Goal: Information Seeking & Learning: Learn about a topic

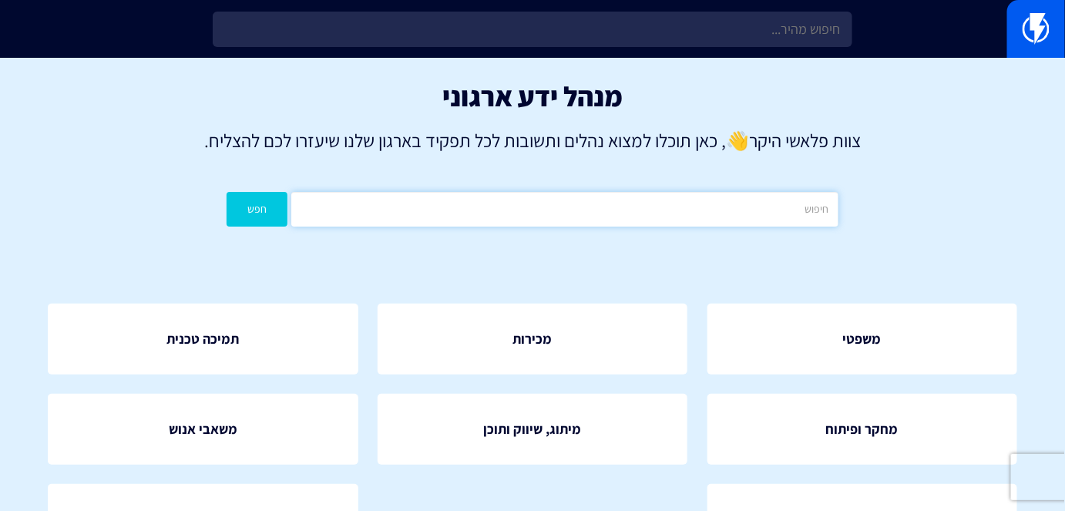
click at [649, 209] on input "text" at bounding box center [564, 209] width 546 height 35
type input "וורדפרס"
click at [267, 218] on button "חפש" at bounding box center [256, 209] width 61 height 35
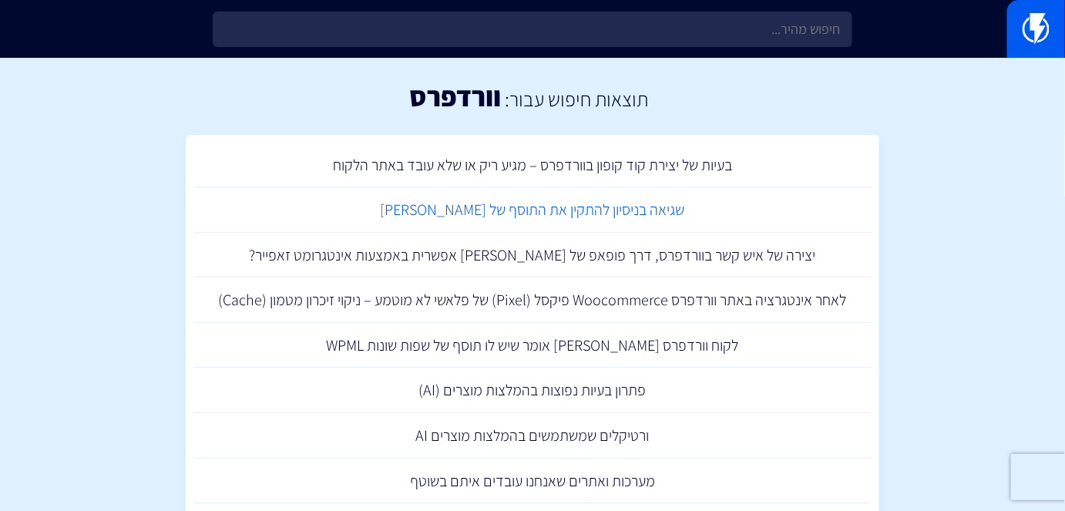
click at [555, 203] on link "שגיאה בניסיון להתקין את התוסף של פלאשי בוורדפרס" at bounding box center [532, 209] width 678 height 45
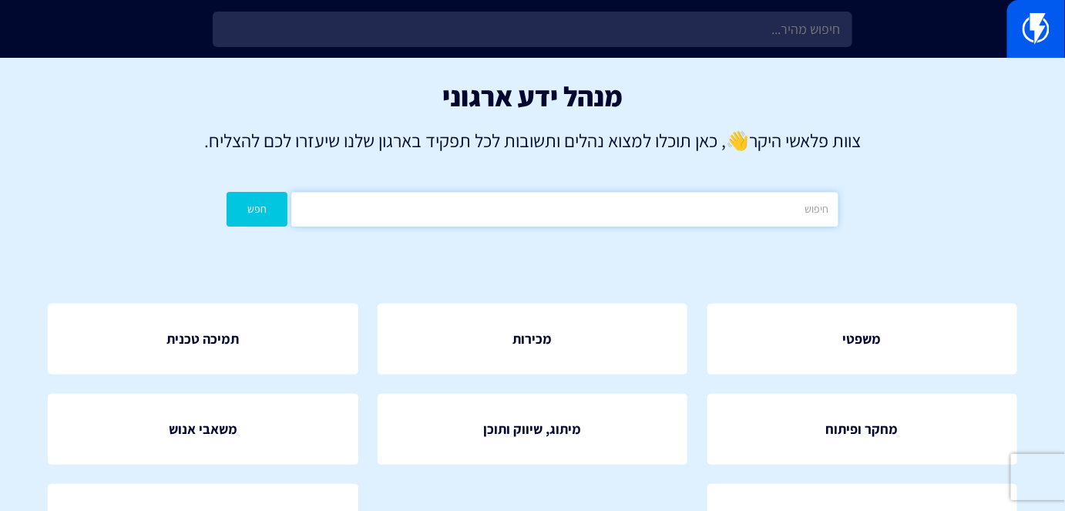
click at [651, 192] on input "text" at bounding box center [564, 209] width 546 height 35
type input "אינטגרציות"
click at [256, 213] on button "חפש" at bounding box center [256, 209] width 61 height 35
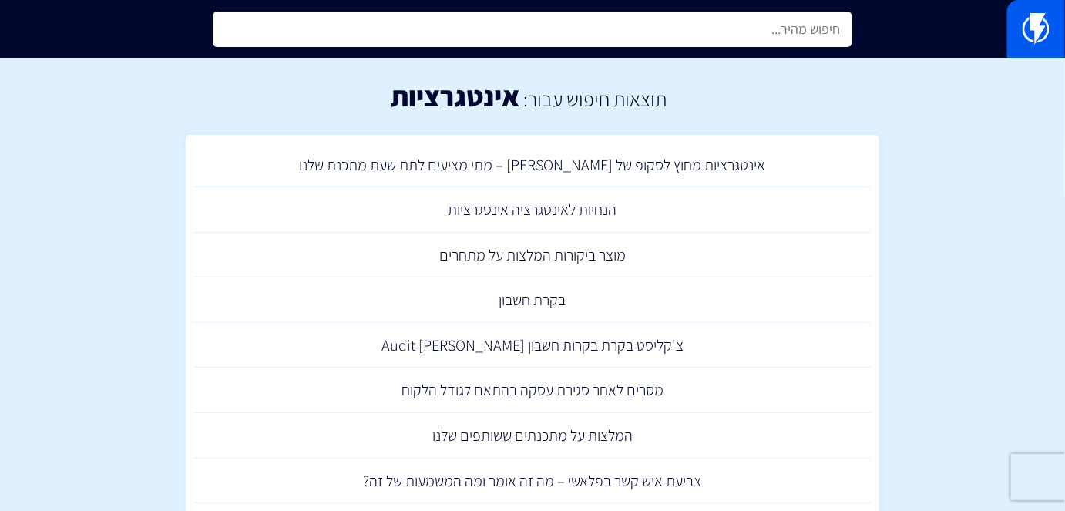
click at [721, 39] on input "text" at bounding box center [532, 29] width 639 height 35
type input "u"
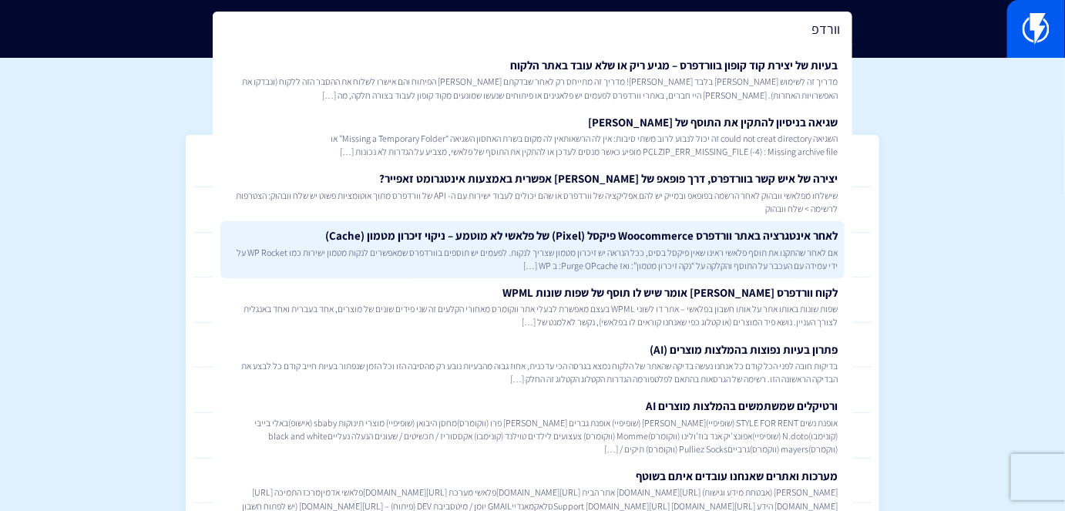
type input "וורדפ"
click at [780, 230] on link "לאחר אינטגרציה באתר וורדפרס Woocommerce פיקסל (Pixel) של פלאשי לא מוטמע – ניקוי…" at bounding box center [531, 249] width 623 height 57
